Goal: Obtain resource: Download file/media

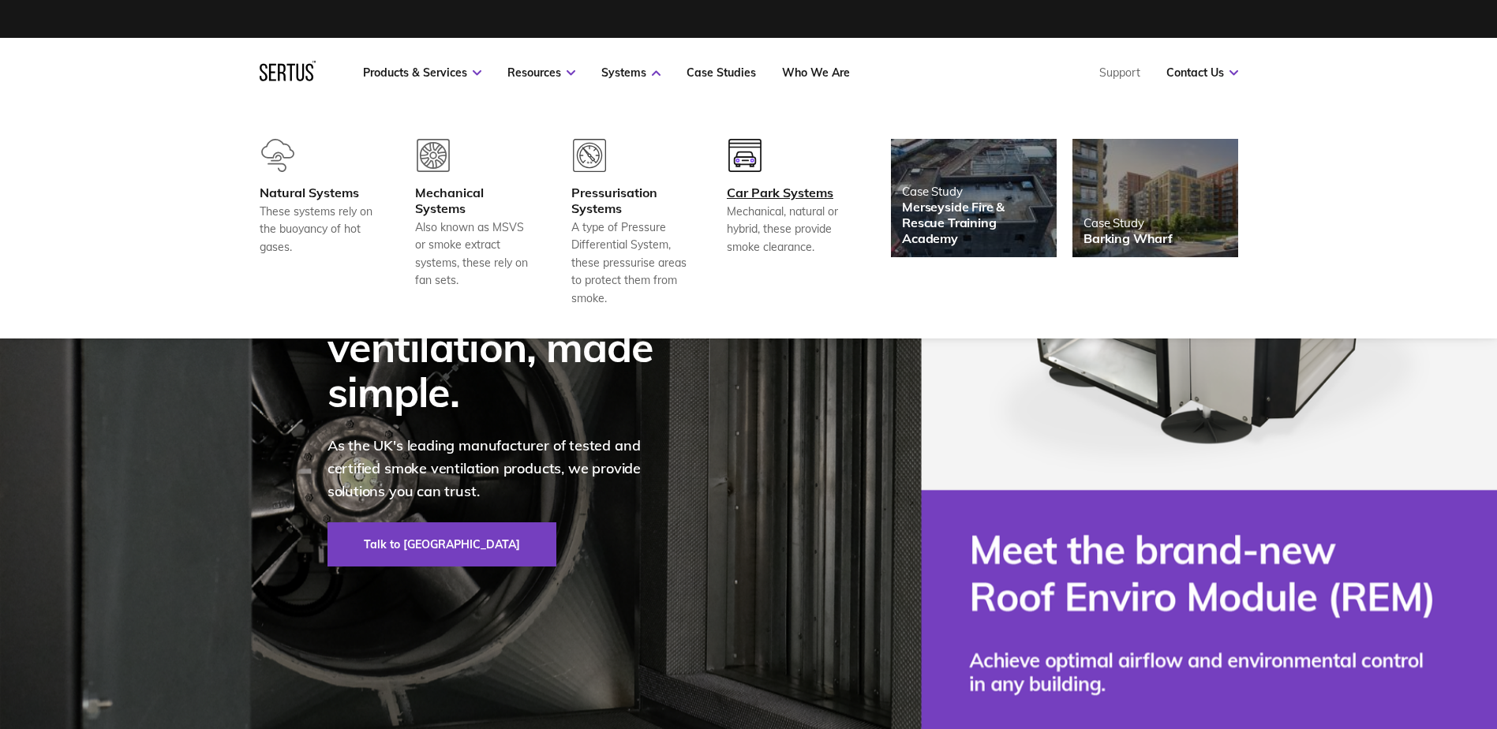
click at [818, 200] on div "Car Park Systems Mechanical, natural or hybrid, these provide smoke clearance." at bounding box center [785, 220] width 117 height 71
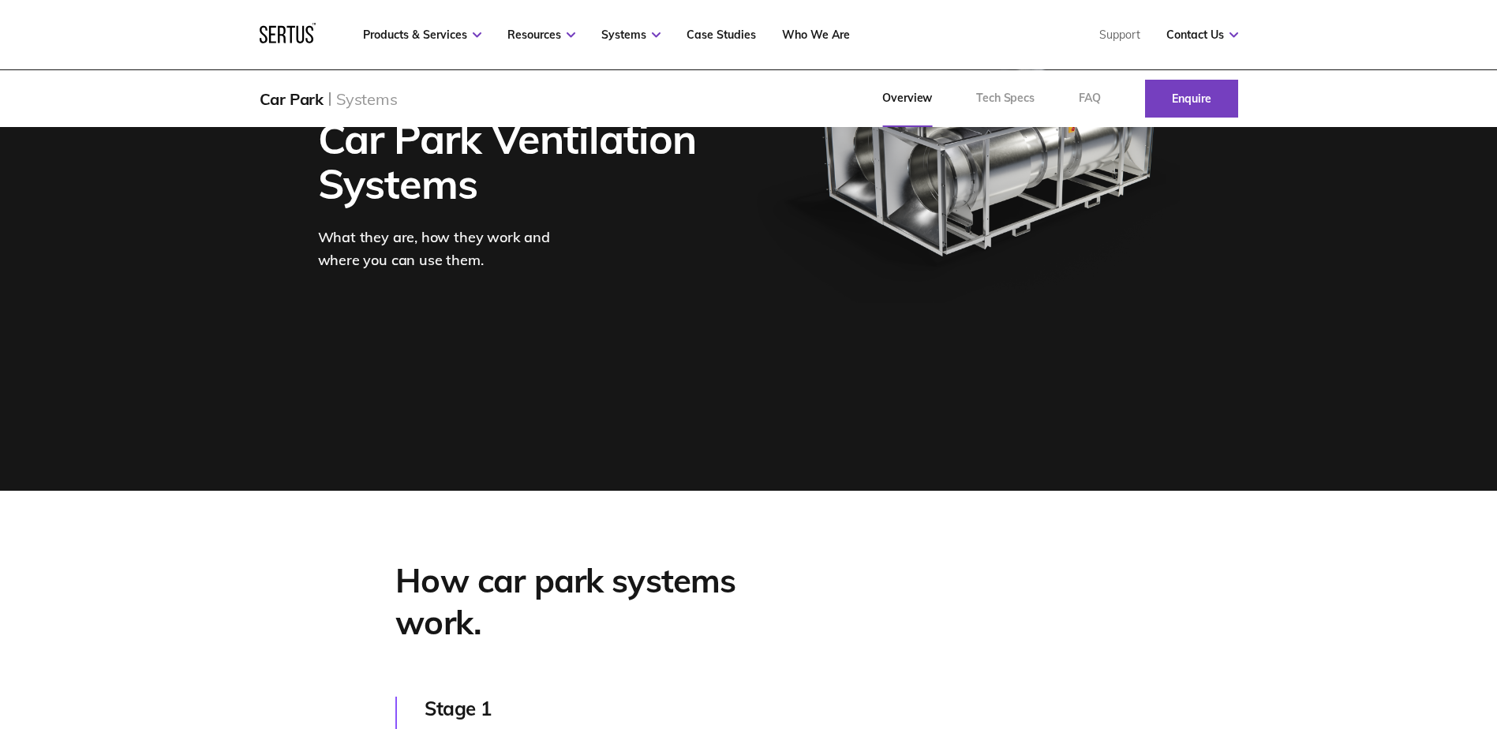
scroll to position [79, 0]
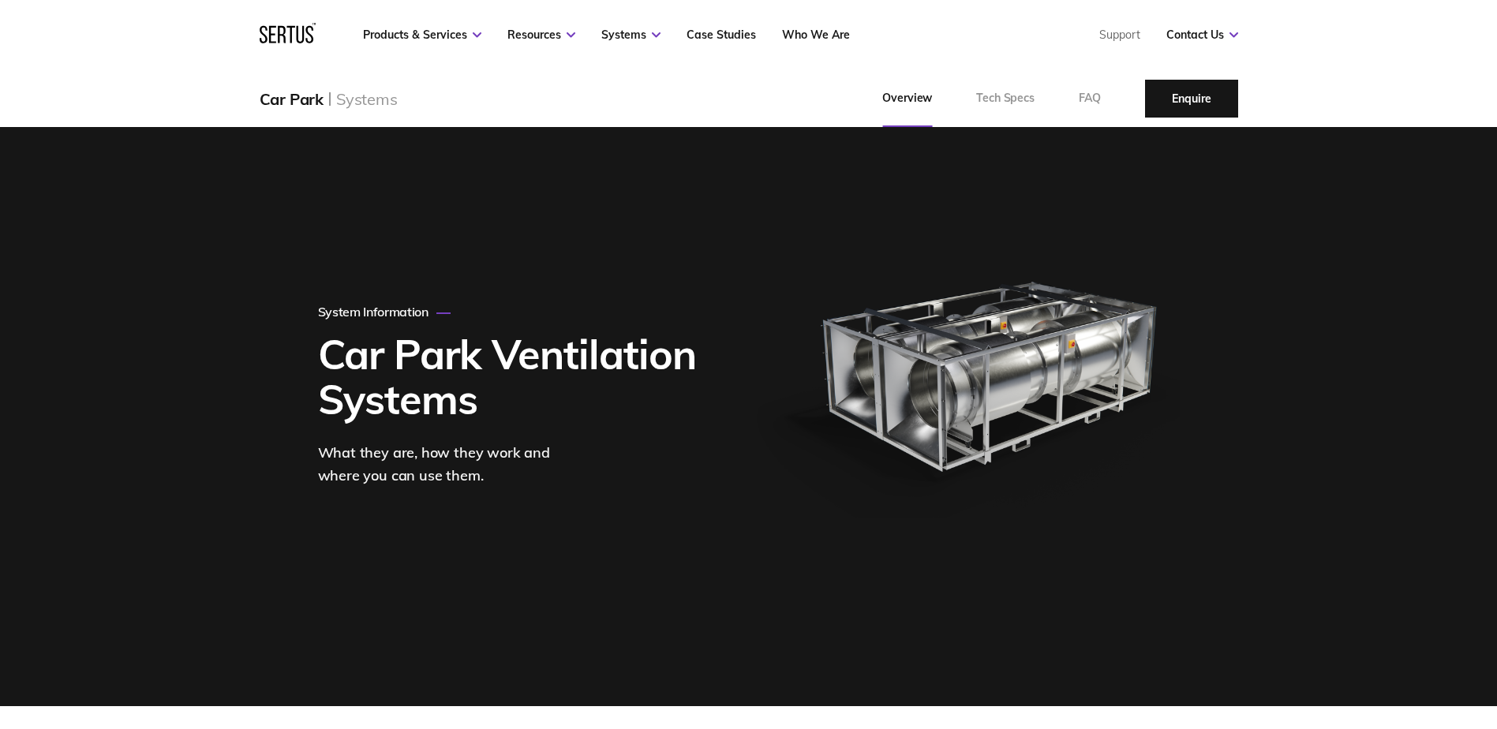
click at [1193, 99] on link "Enquire" at bounding box center [1191, 99] width 93 height 38
click at [1306, 72] on div "Car Park Systems Overview Tech Specs FAQ Enquire" at bounding box center [748, 98] width 1497 height 57
click at [1373, 64] on div "Products & Services Resources Systems Case Studies Who We Are Support Contact U…" at bounding box center [748, 34] width 1497 height 69
click at [1268, 77] on div "Car Park Systems Overview Tech Specs FAQ Enquire" at bounding box center [748, 98] width 1041 height 57
click at [1451, 73] on div "Car Park Systems Overview Tech Specs FAQ Enquire" at bounding box center [748, 98] width 1497 height 57
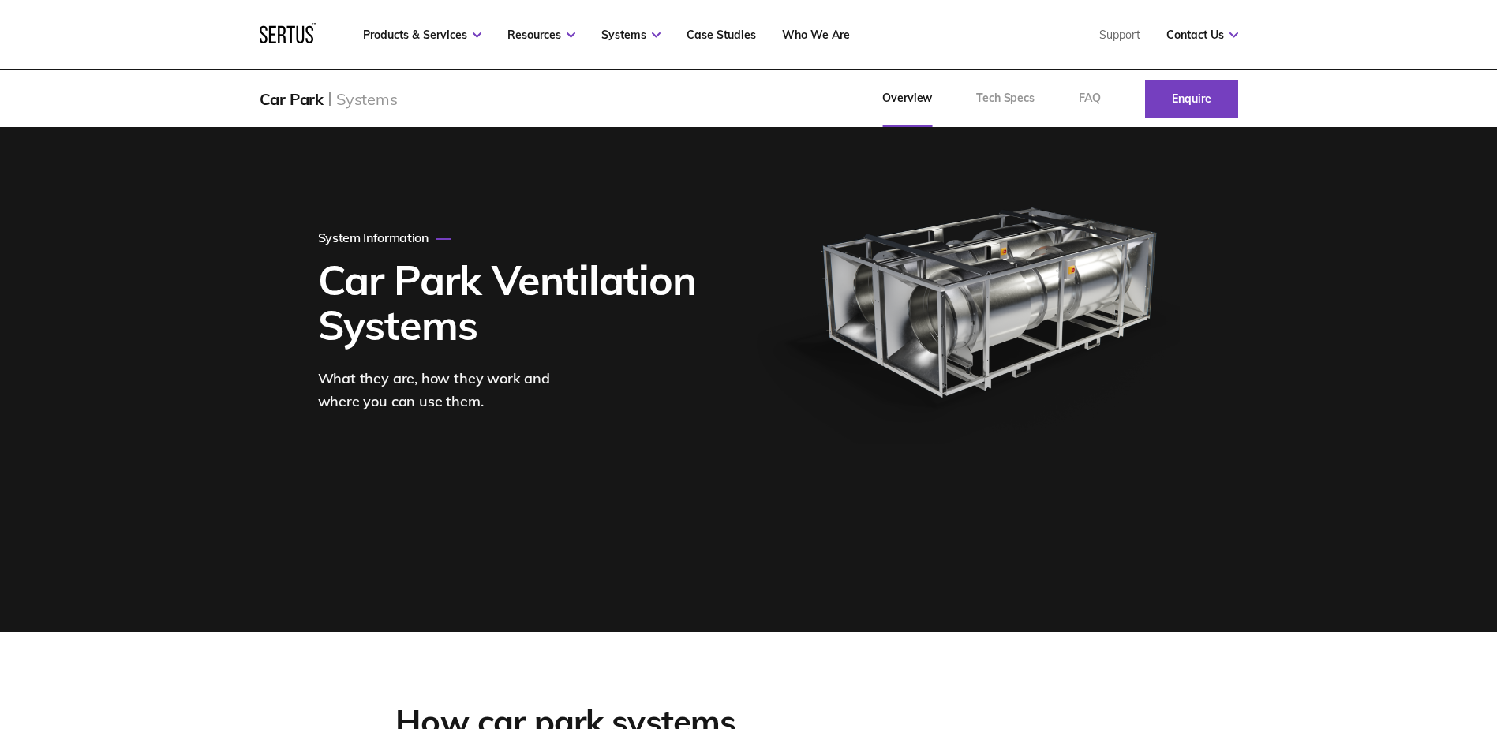
scroll to position [237, 0]
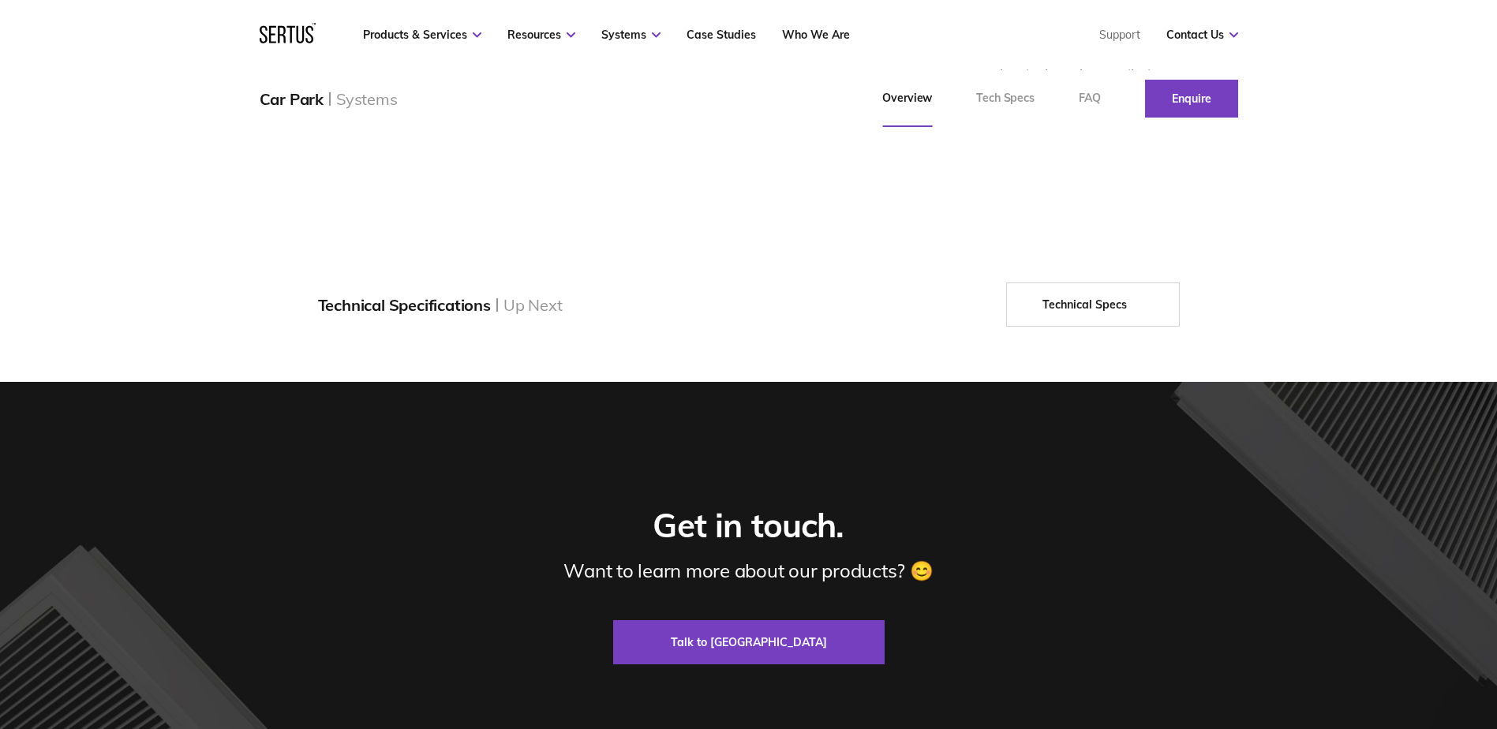
scroll to position [1814, 0]
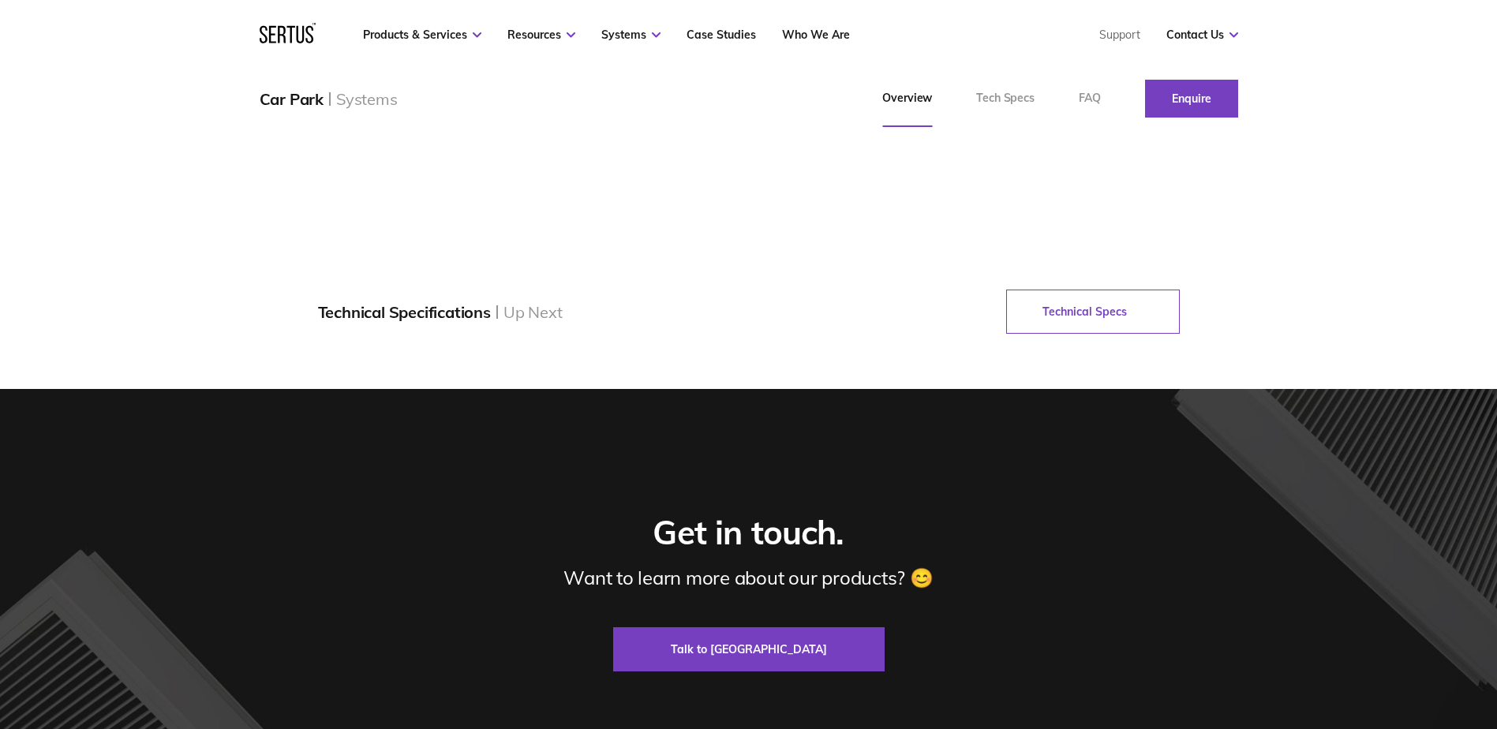
click at [1073, 334] on link "Technical Specs" at bounding box center [1093, 312] width 174 height 44
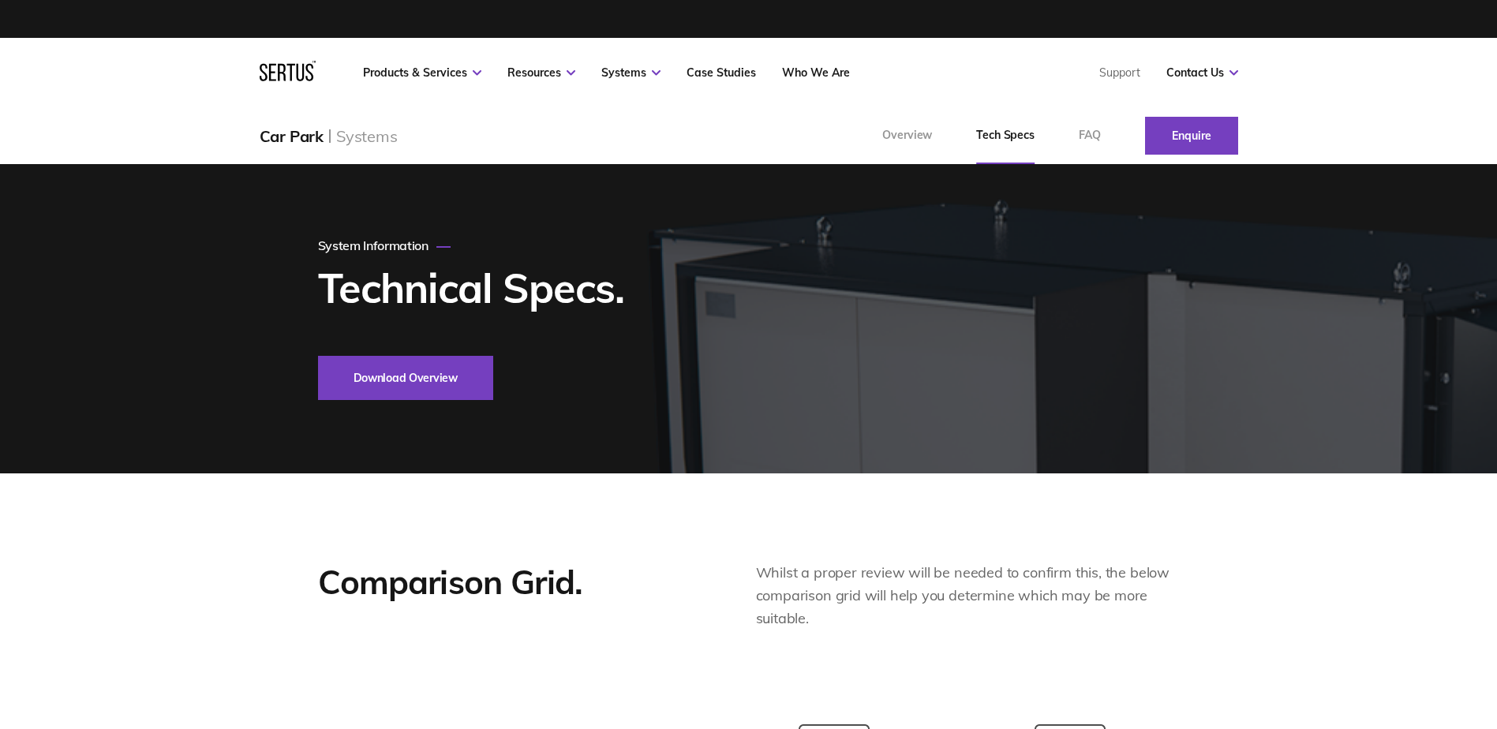
click at [431, 379] on button "Download Overview" at bounding box center [405, 378] width 175 height 44
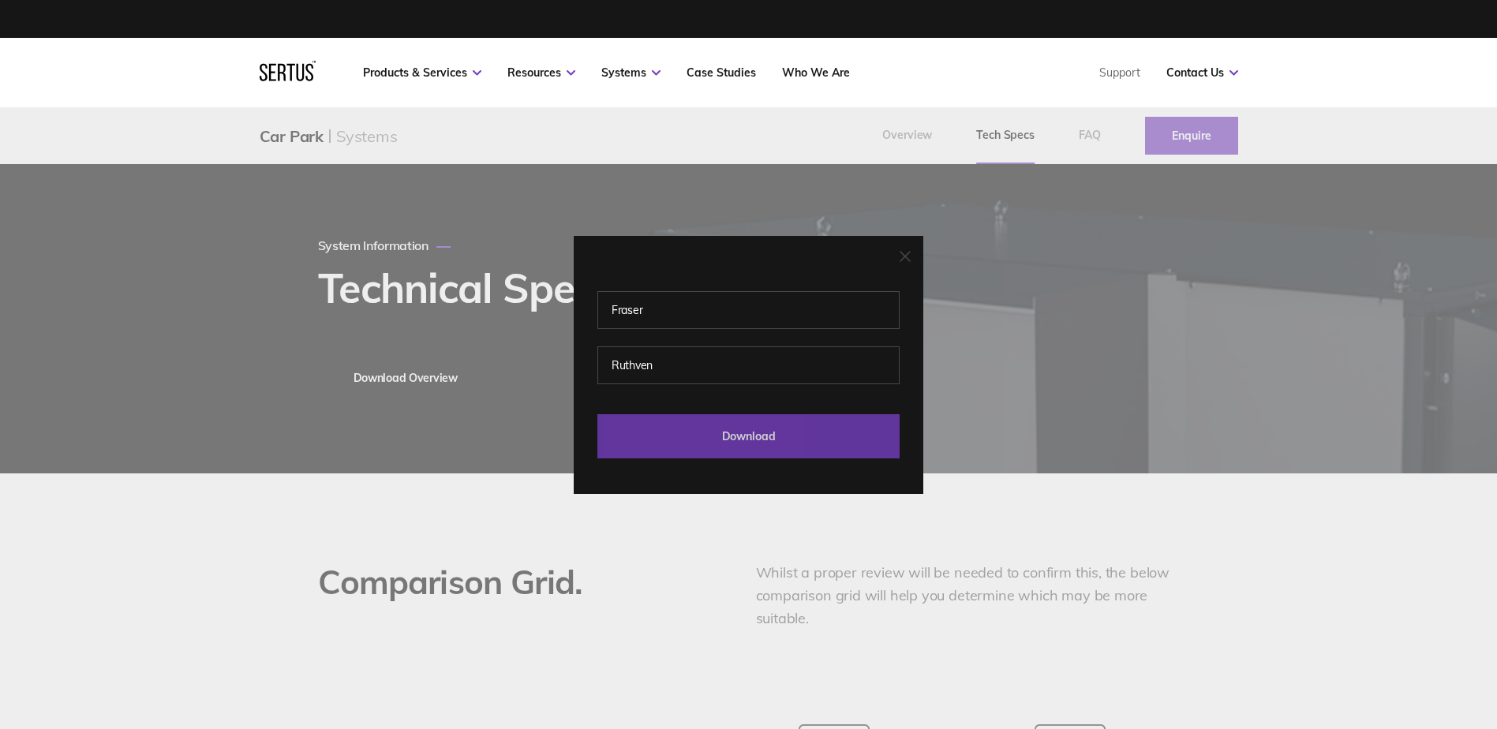
click at [774, 439] on input "Download" at bounding box center [748, 436] width 302 height 44
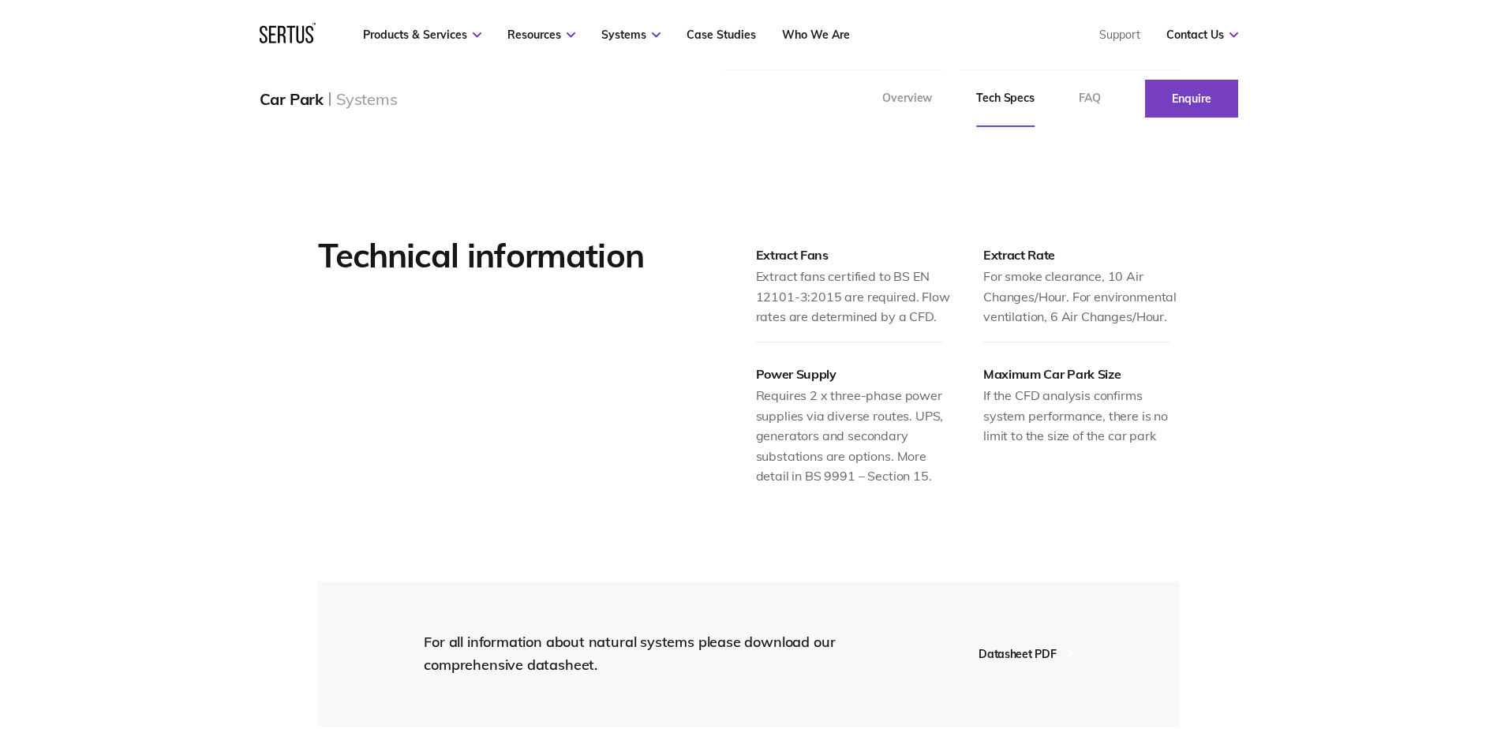
scroll to position [1026, 0]
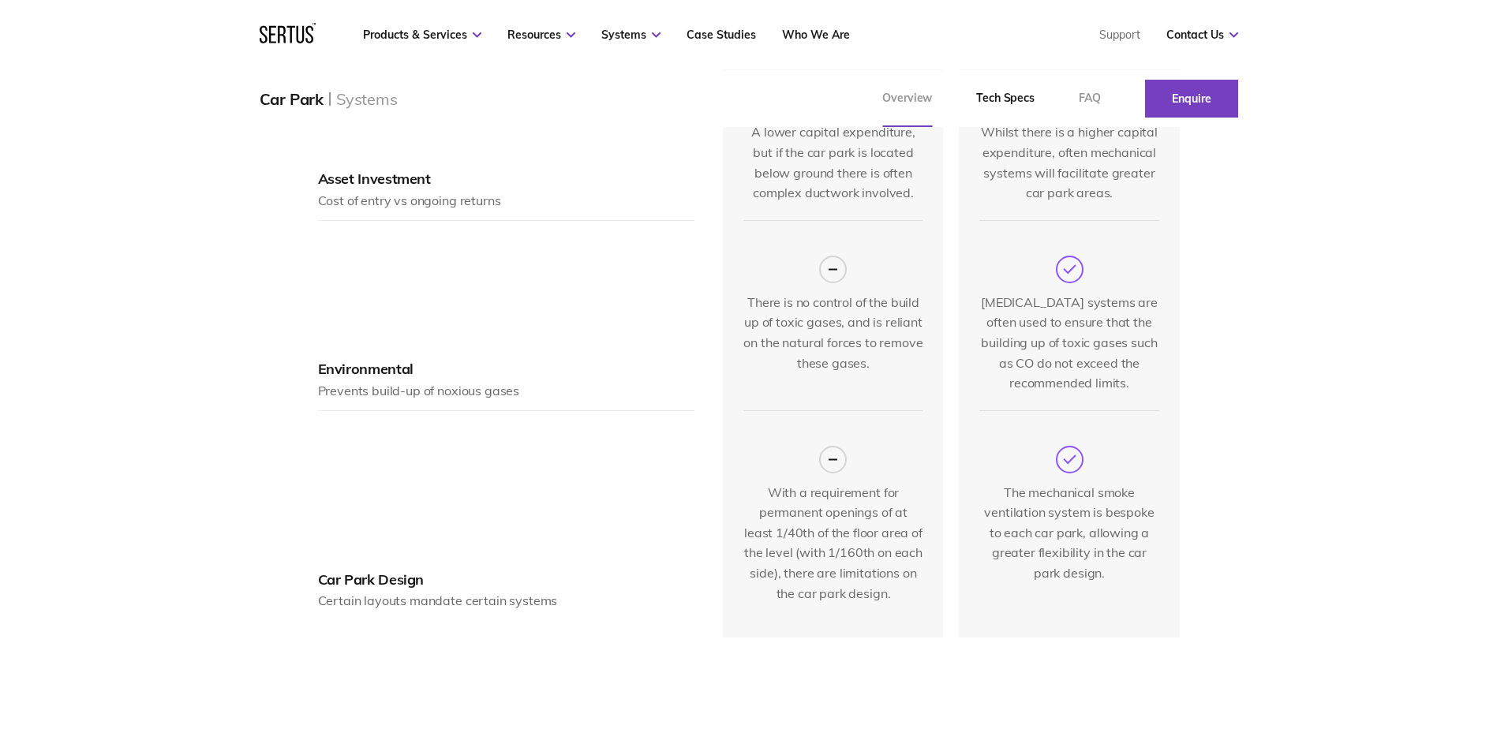
click at [913, 100] on link "Overview" at bounding box center [907, 98] width 94 height 57
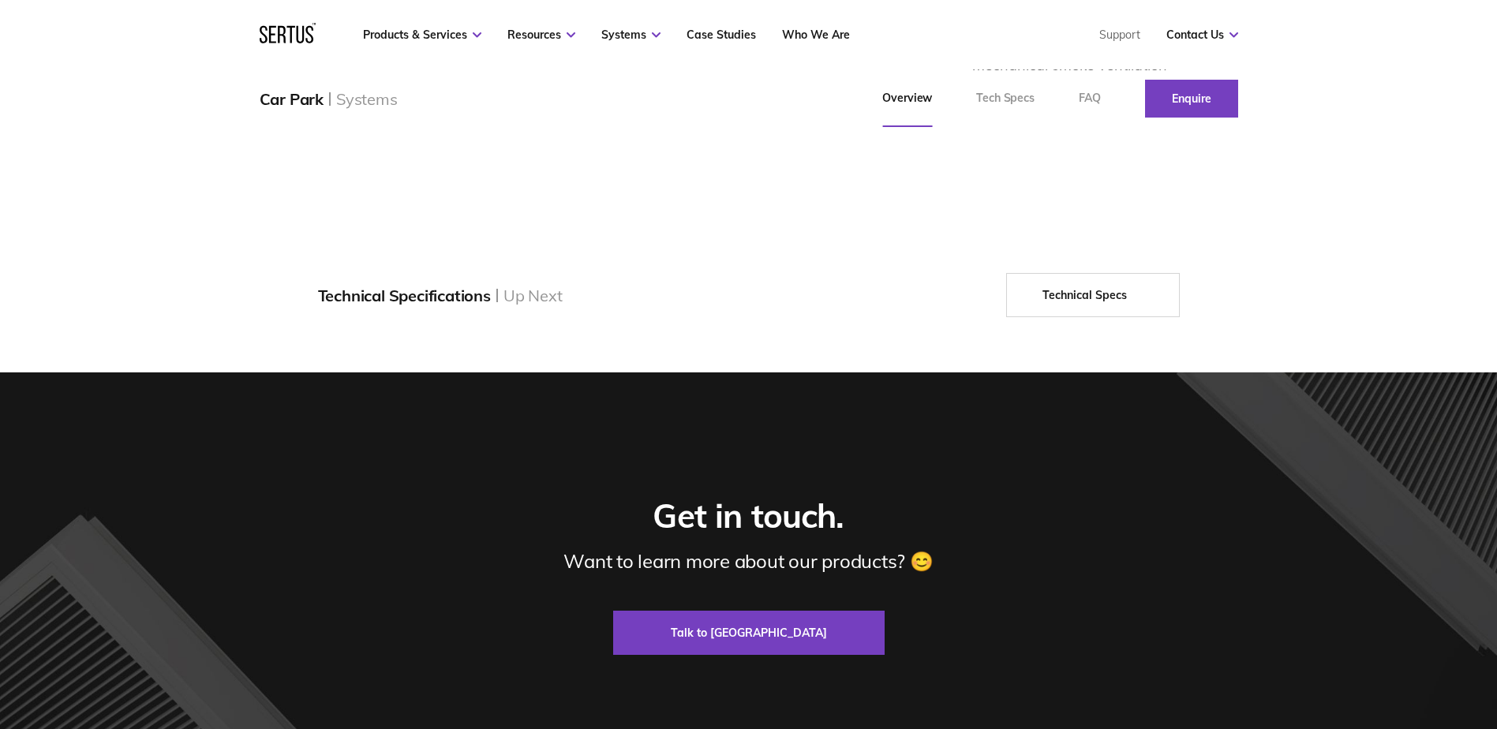
scroll to position [1876, 0]
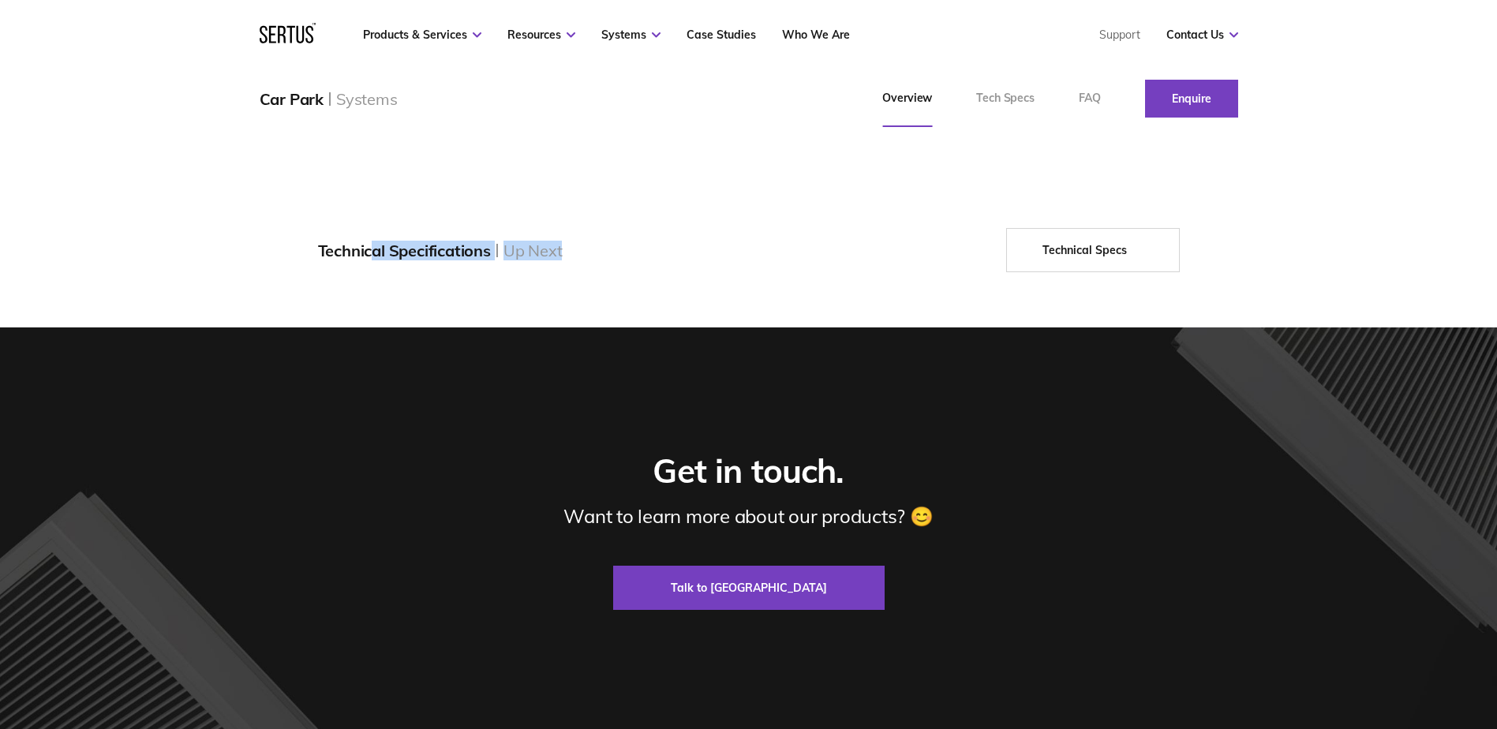
drag, startPoint x: 377, startPoint y: 287, endPoint x: 563, endPoint y: 295, distance: 186.3
click at [562, 260] on div "Technical Specifications Up Next" at bounding box center [440, 251] width 245 height 20
drag, startPoint x: 563, startPoint y: 295, endPoint x: 613, endPoint y: 295, distance: 49.7
click at [613, 272] on div "Technical Specifications Up Next Technical Specs" at bounding box center [748, 250] width 861 height 44
drag, startPoint x: 538, startPoint y: 290, endPoint x: 559, endPoint y: 291, distance: 21.3
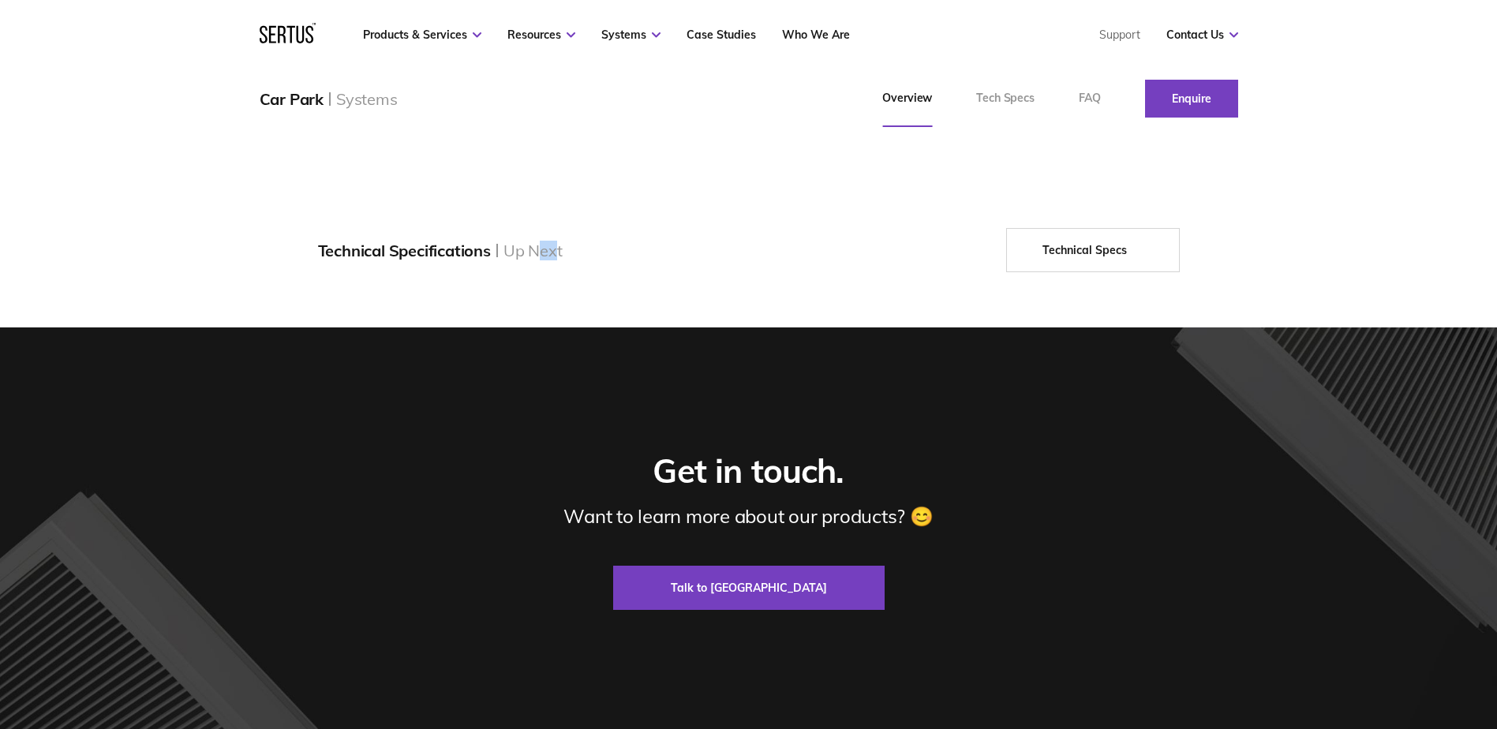
click at [559, 260] on div "Up Next" at bounding box center [532, 251] width 59 height 20
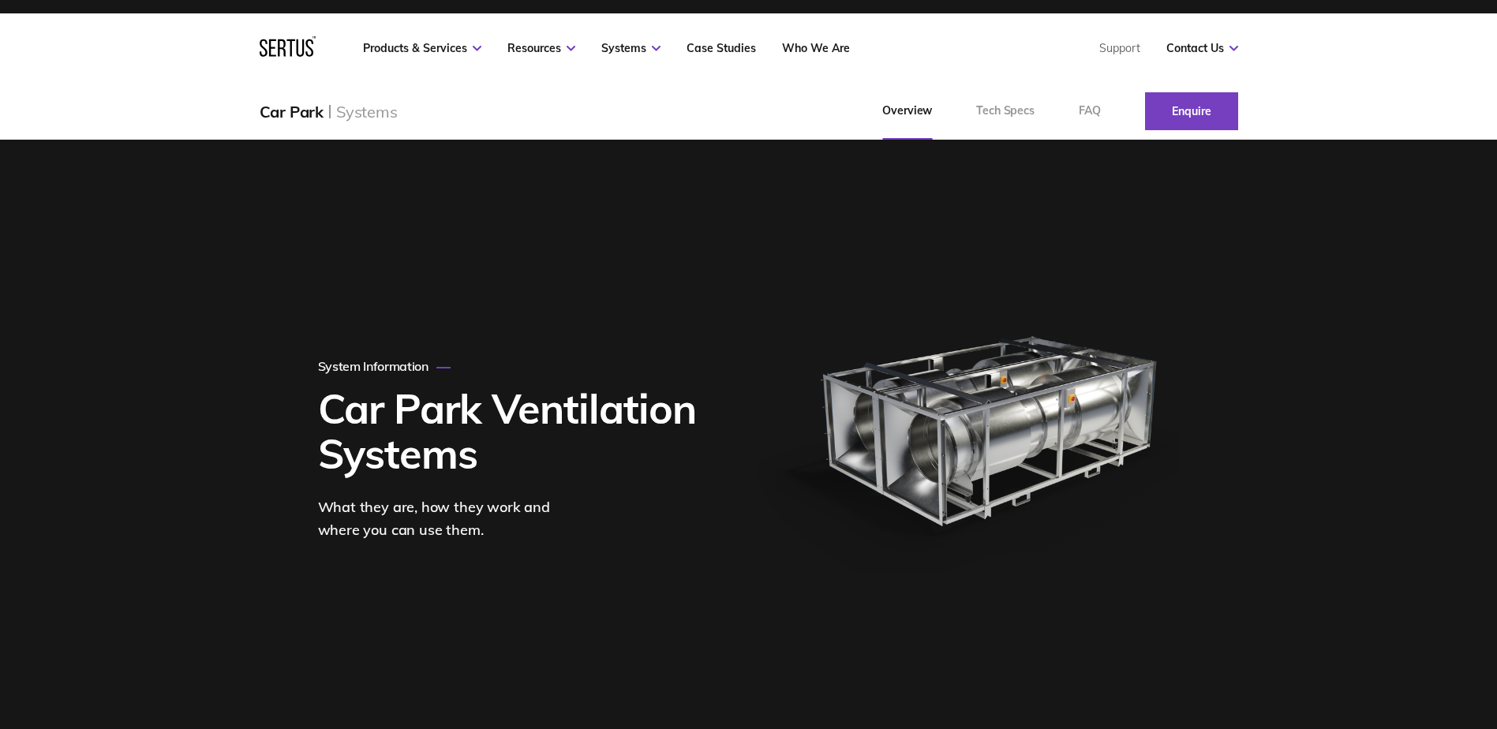
scroll to position [0, 0]
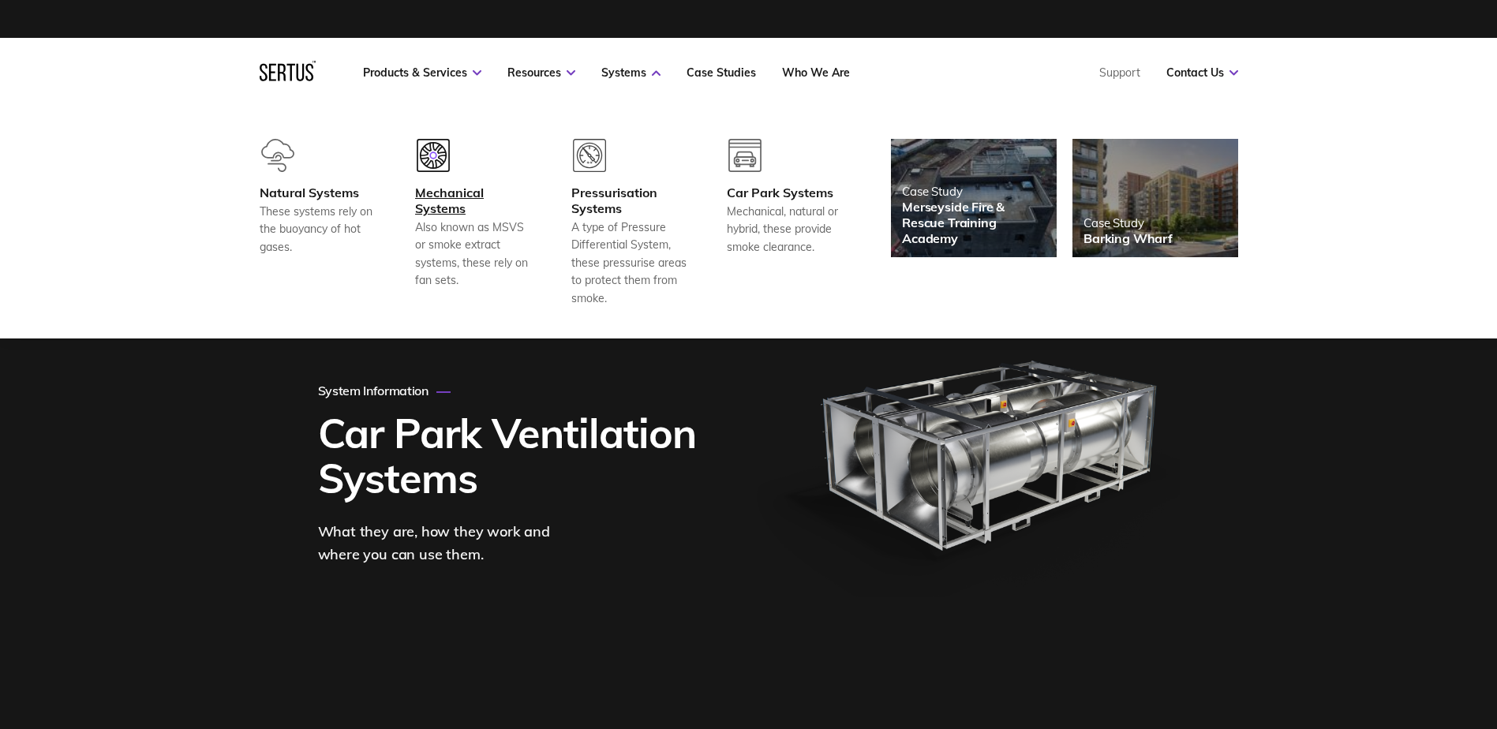
click at [457, 214] on div "Mechanical Systems" at bounding box center [473, 201] width 117 height 32
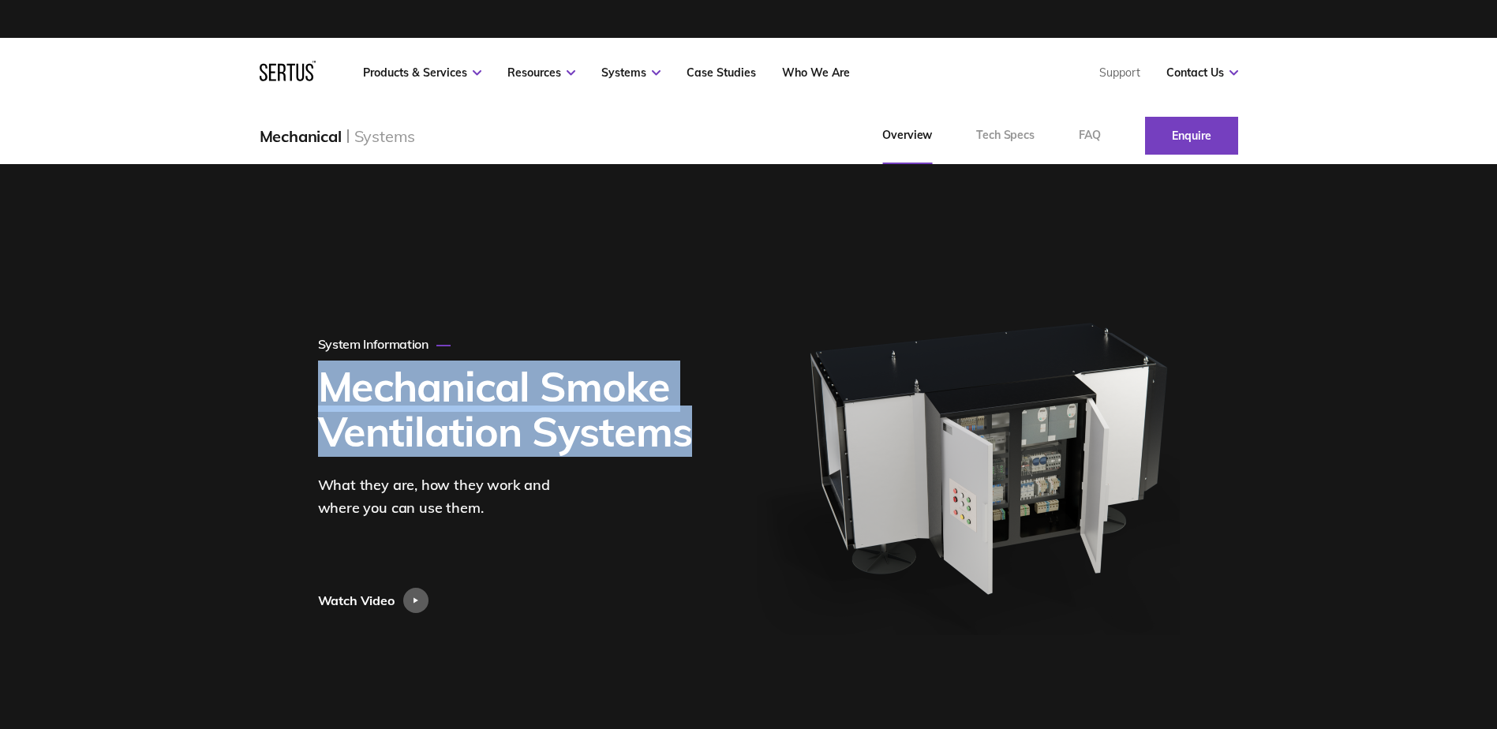
drag, startPoint x: 319, startPoint y: 383, endPoint x: 711, endPoint y: 446, distance: 396.2
click at [711, 446] on div "System Information Mechanical Smoke Ventilation Systems What they are, how they…" at bounding box center [524, 474] width 412 height 277
drag, startPoint x: 711, startPoint y: 446, endPoint x: 475, endPoint y: 390, distance: 242.3
click at [504, 391] on h1 "Mechanical Smoke Ventilation Systems" at bounding box center [512, 409] width 388 height 90
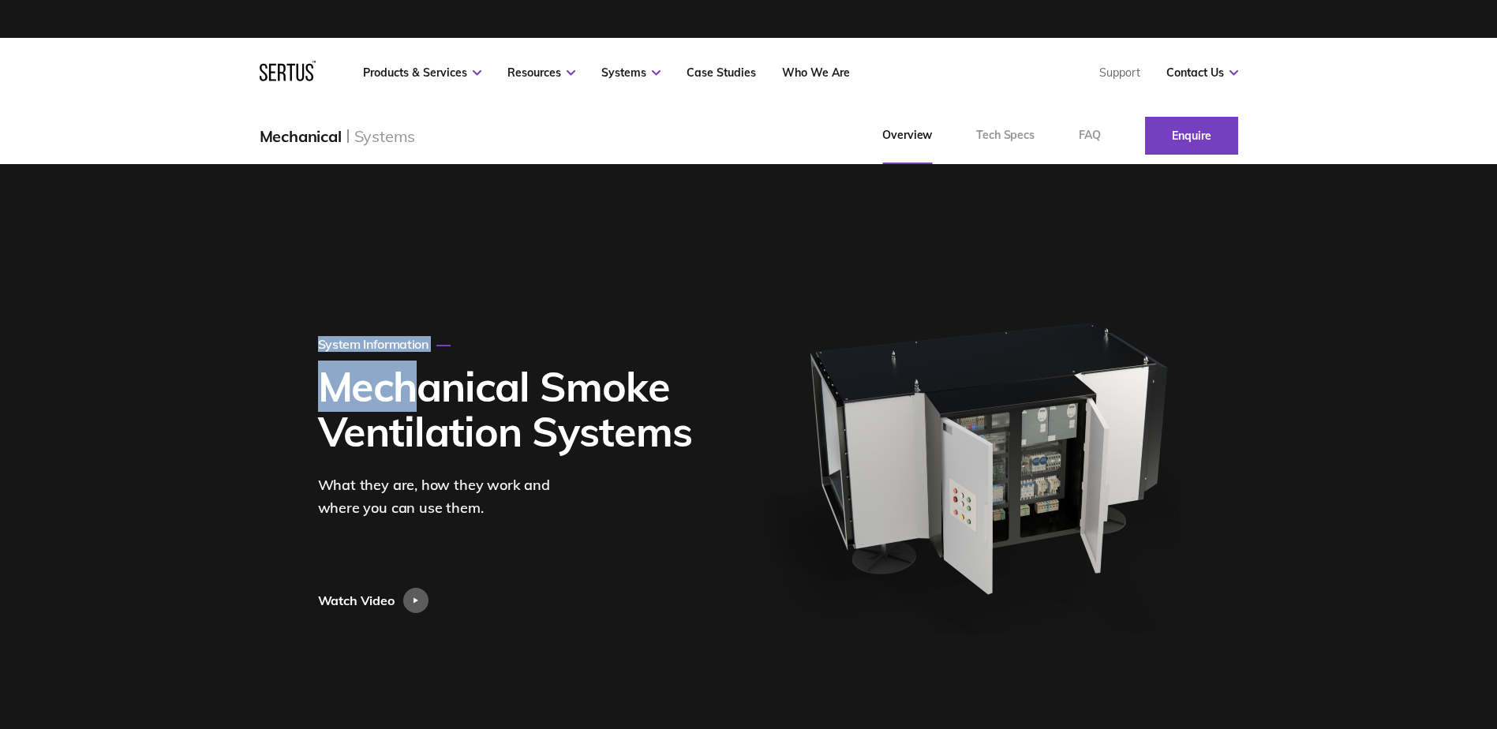
drag, startPoint x: 318, startPoint y: 350, endPoint x: 419, endPoint y: 402, distance: 113.6
click at [419, 402] on div "System Information Mechanical Smoke Ventilation Systems What they are, how they…" at bounding box center [524, 474] width 412 height 277
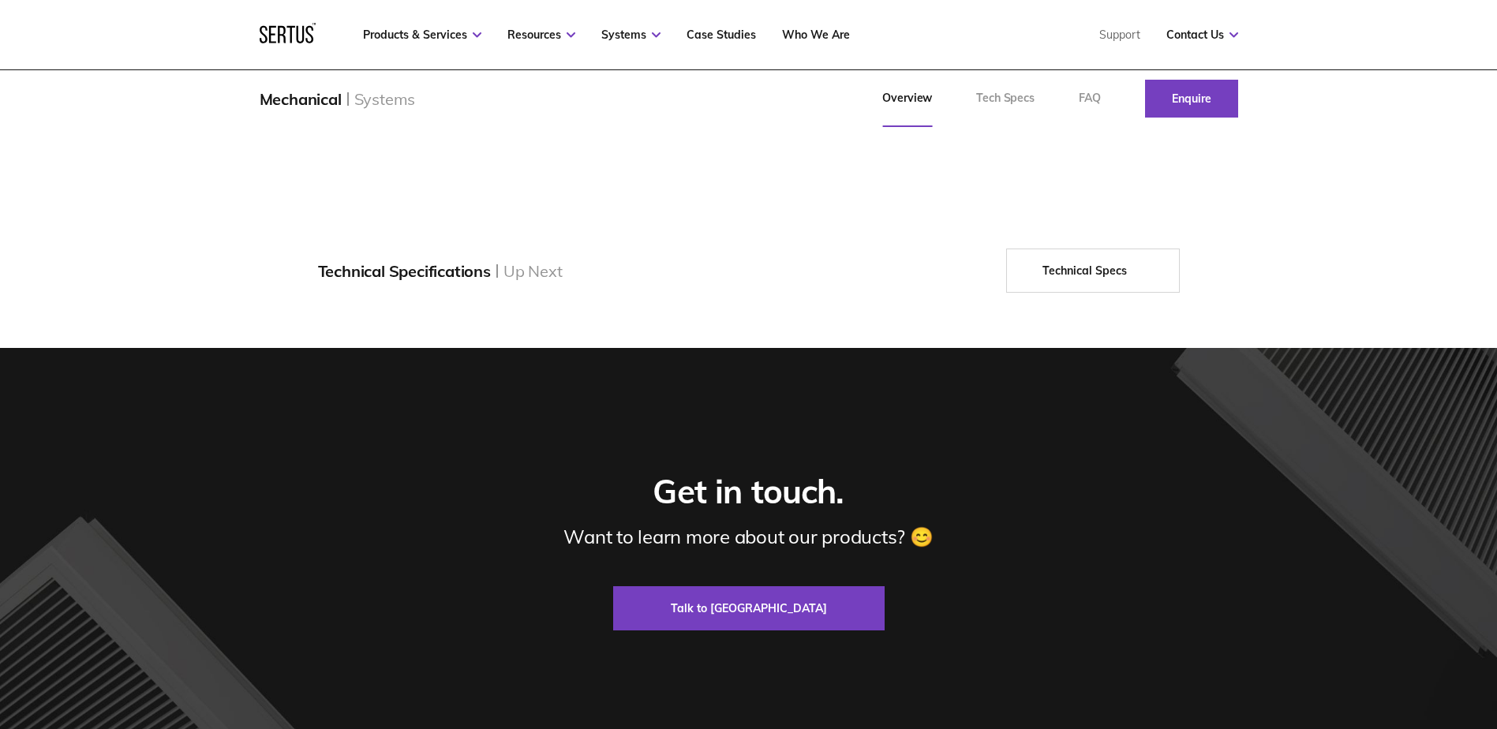
scroll to position [3077, 0]
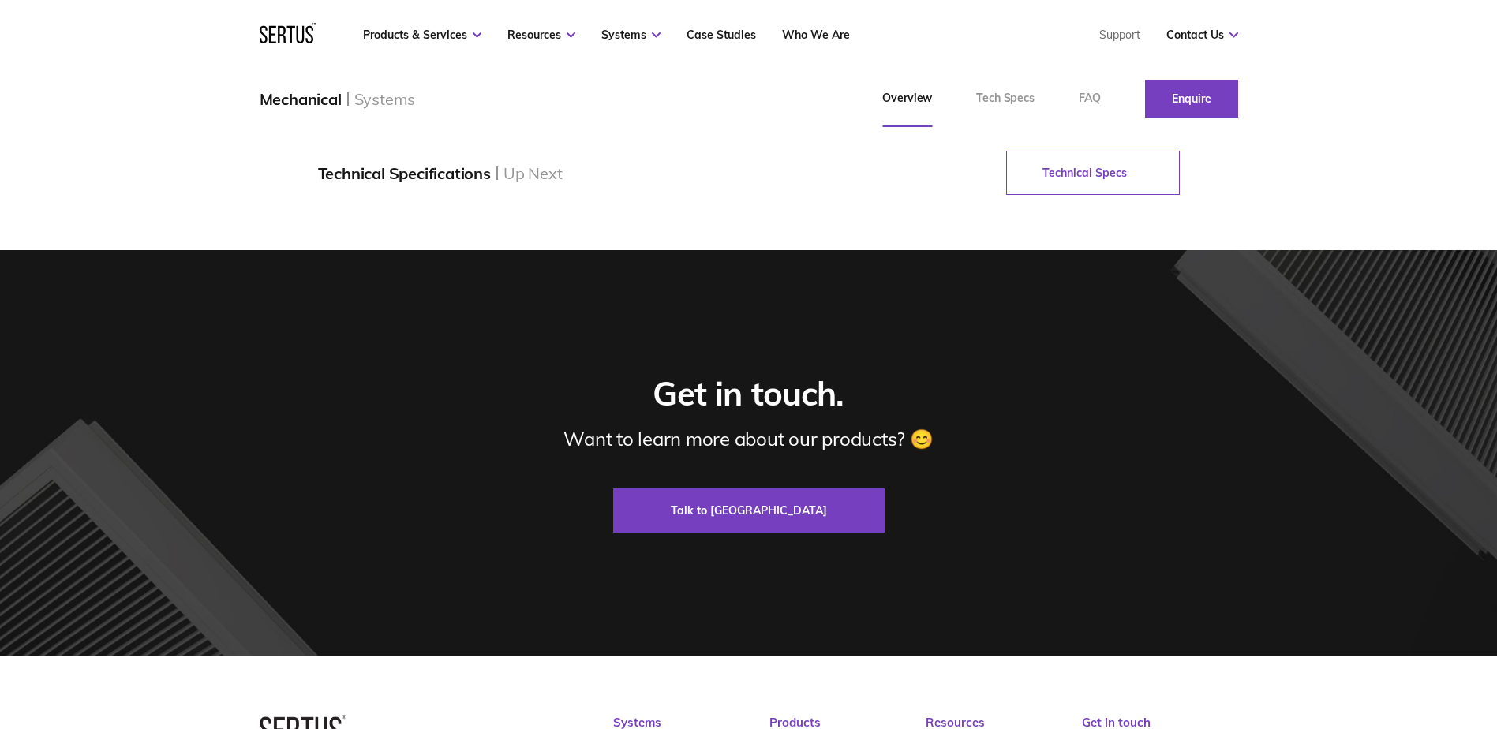
click at [1092, 195] on link "Technical Specs" at bounding box center [1093, 173] width 174 height 44
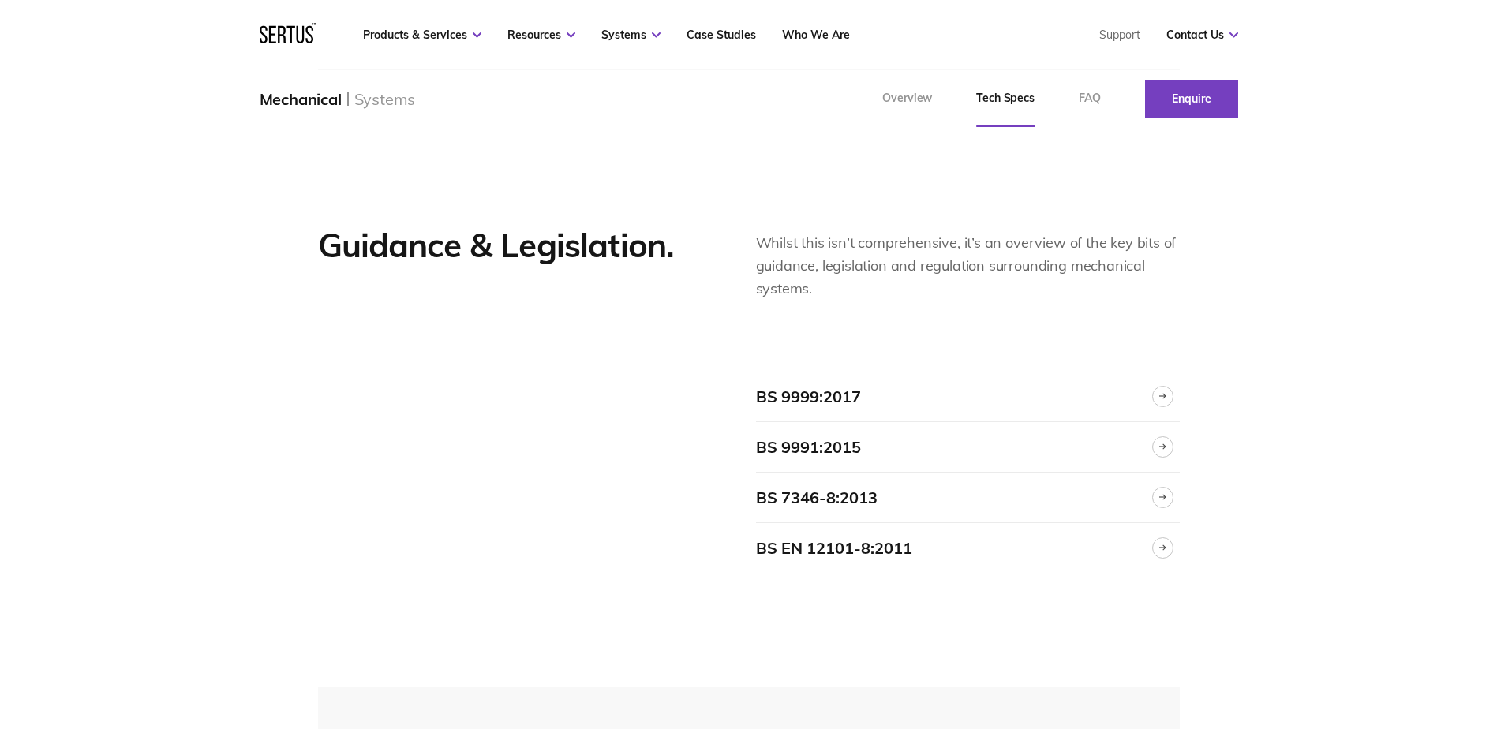
scroll to position [2446, 0]
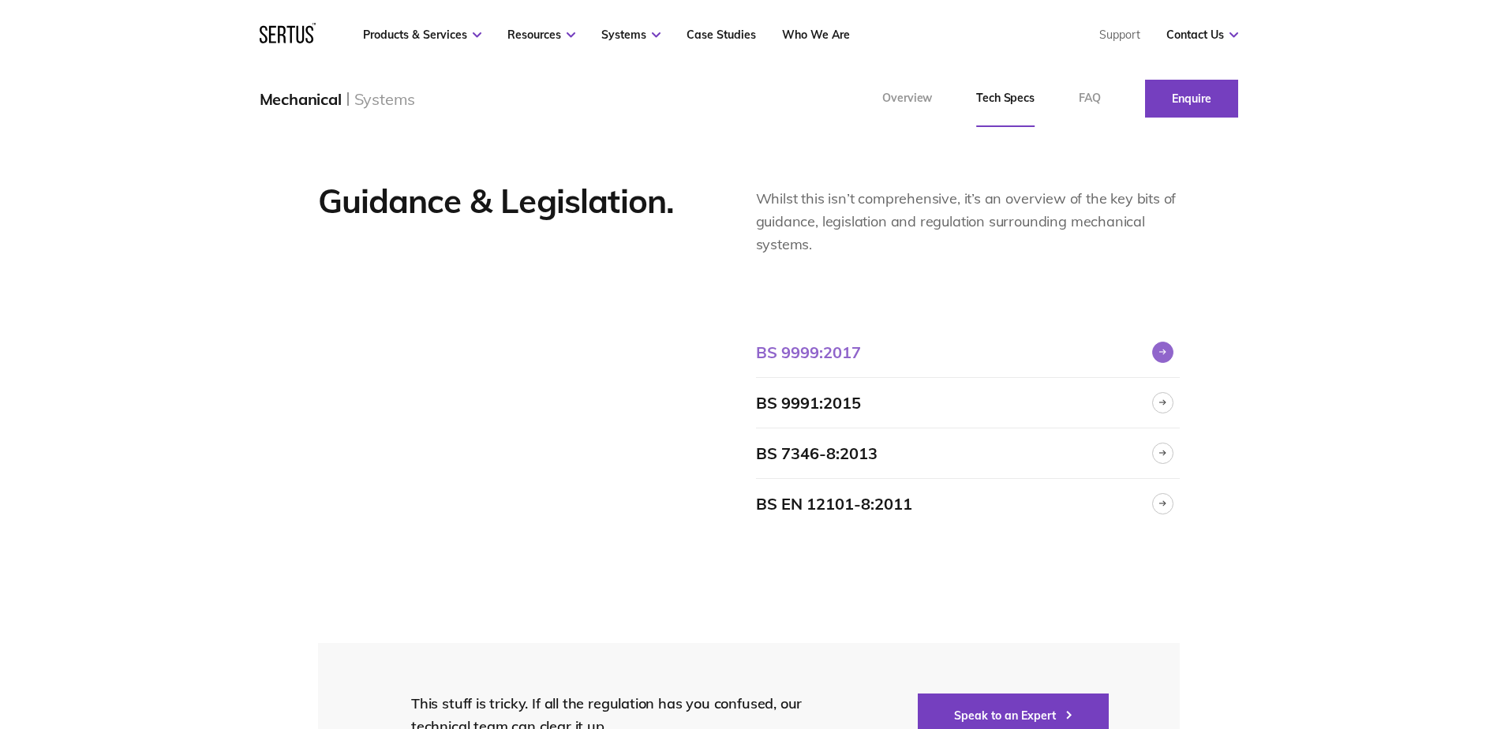
click at [1161, 342] on div at bounding box center [1162, 352] width 21 height 21
click at [1160, 399] on icon at bounding box center [1162, 402] width 7 height 6
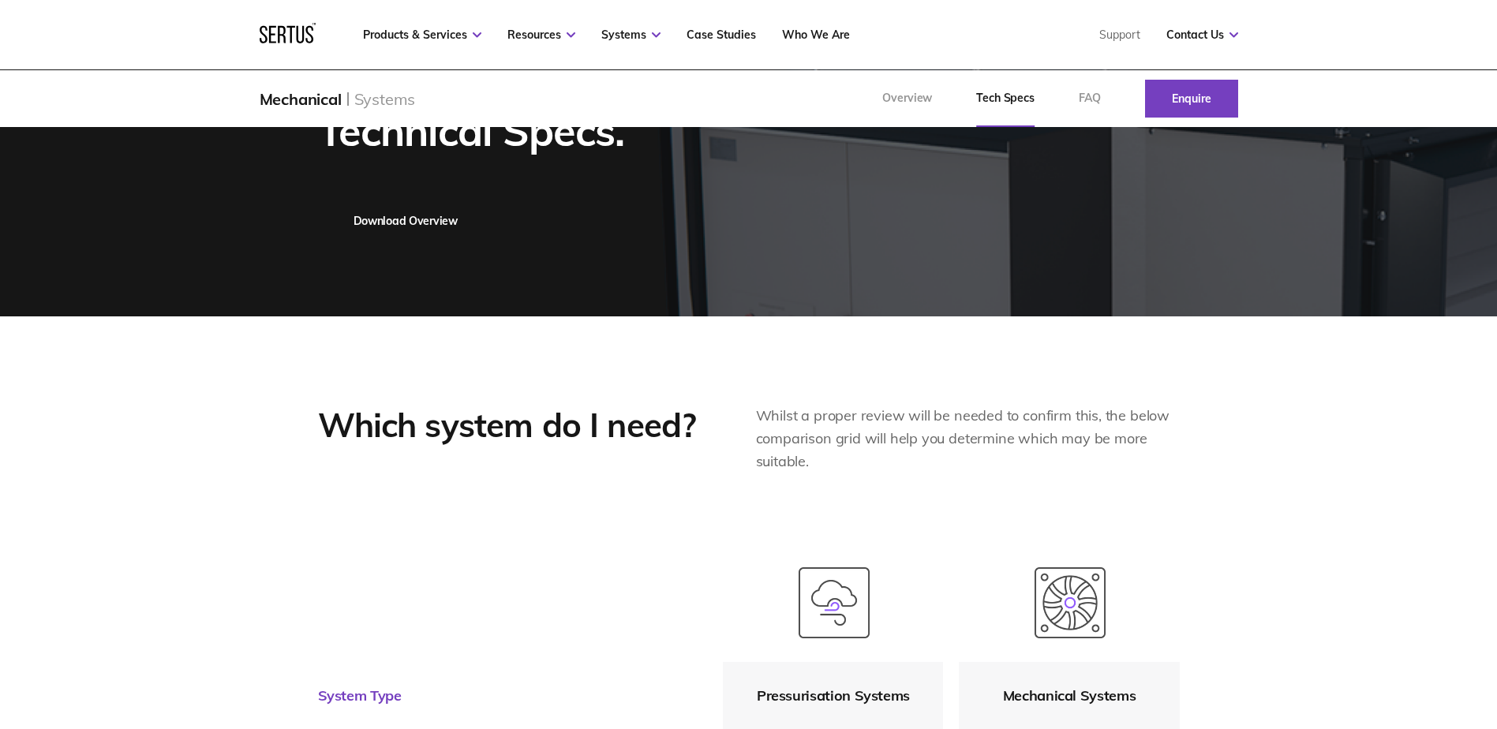
scroll to position [0, 0]
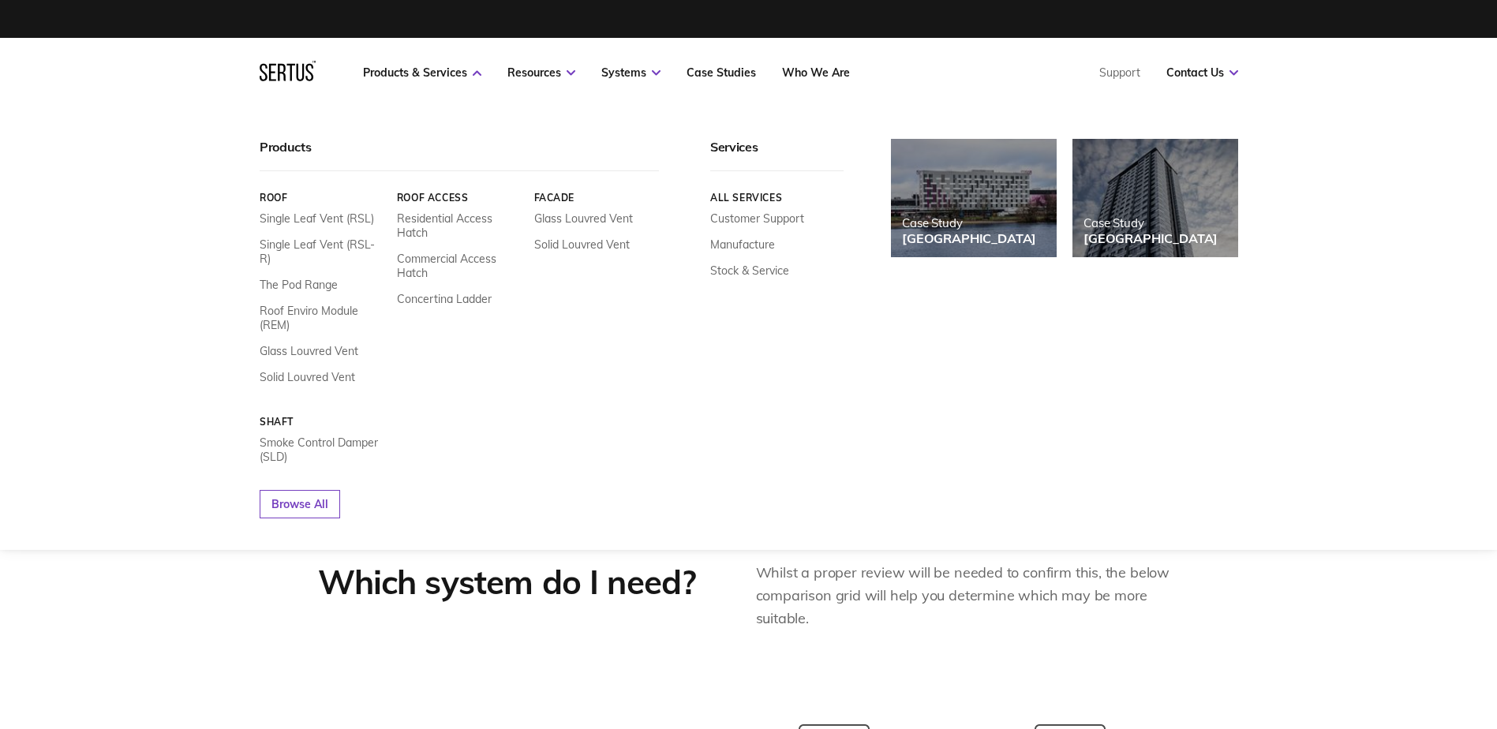
click at [280, 71] on icon at bounding box center [288, 71] width 56 height 21
